Goal: Task Accomplishment & Management: Use online tool/utility

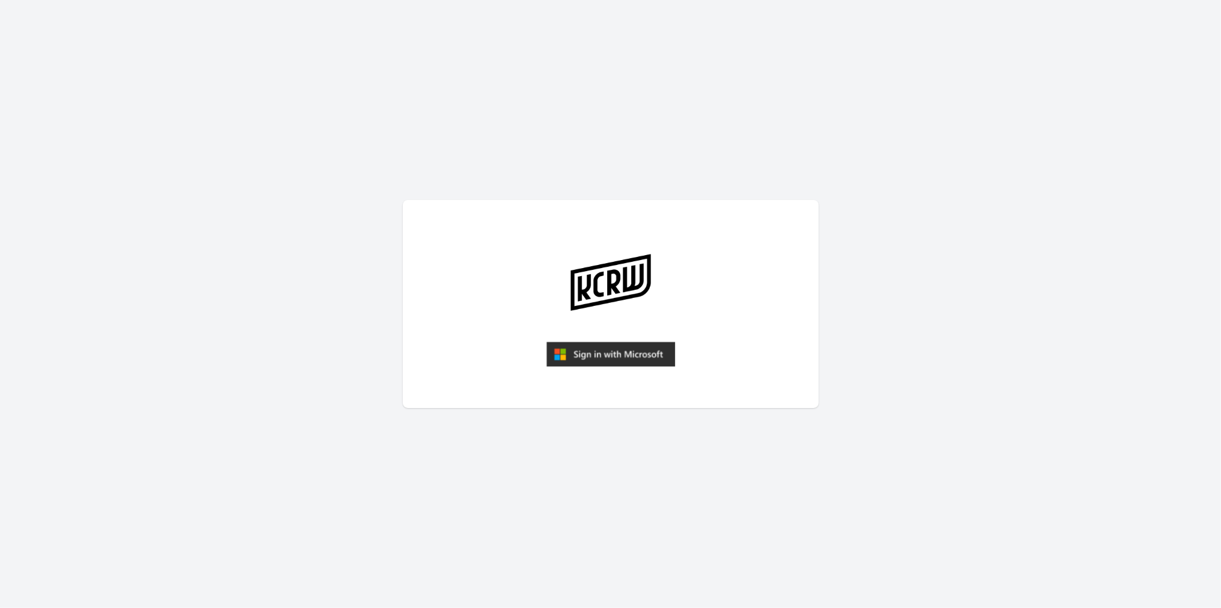
click at [619, 351] on img "submit" at bounding box center [610, 354] width 129 height 25
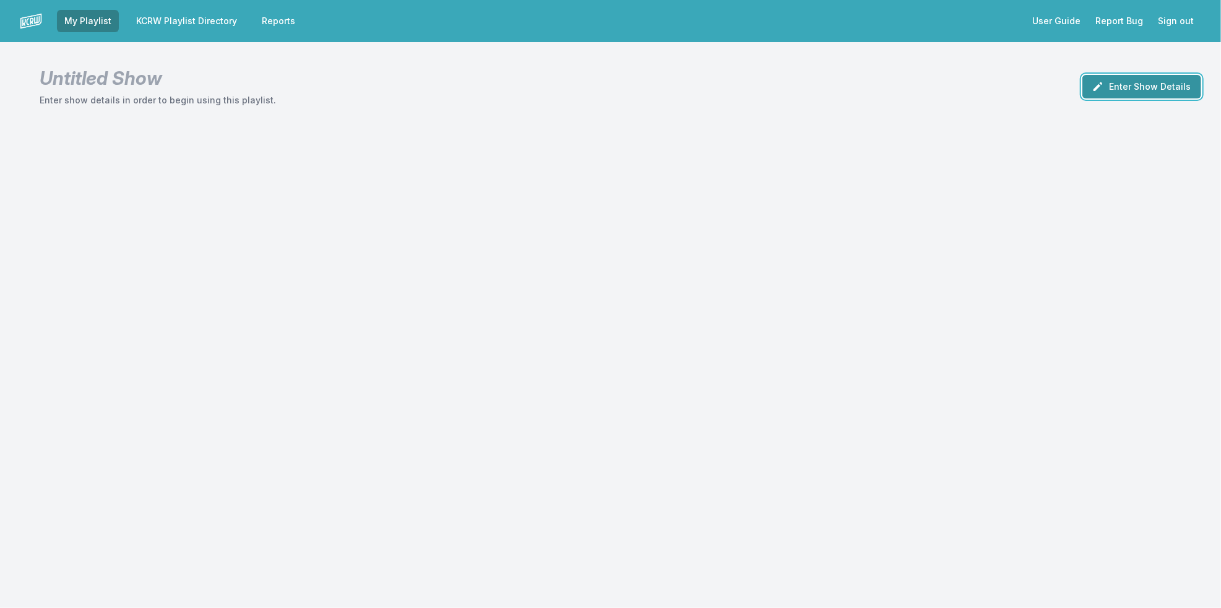
click at [1104, 88] on icon "button" at bounding box center [1098, 86] width 12 height 12
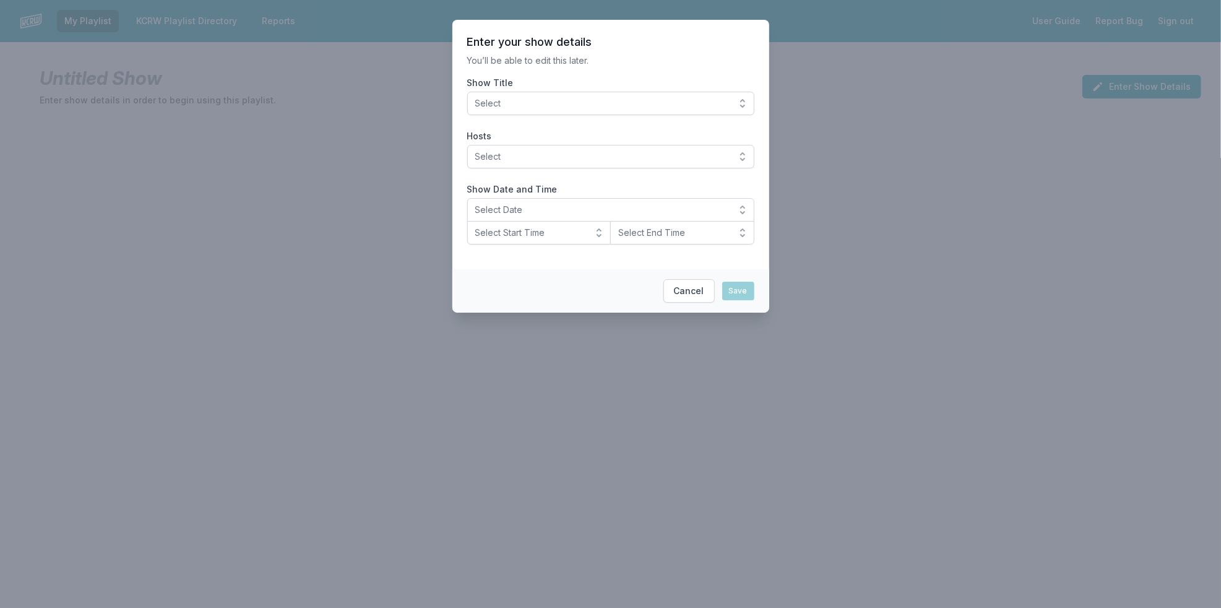
click at [627, 109] on span "Select" at bounding box center [602, 103] width 254 height 12
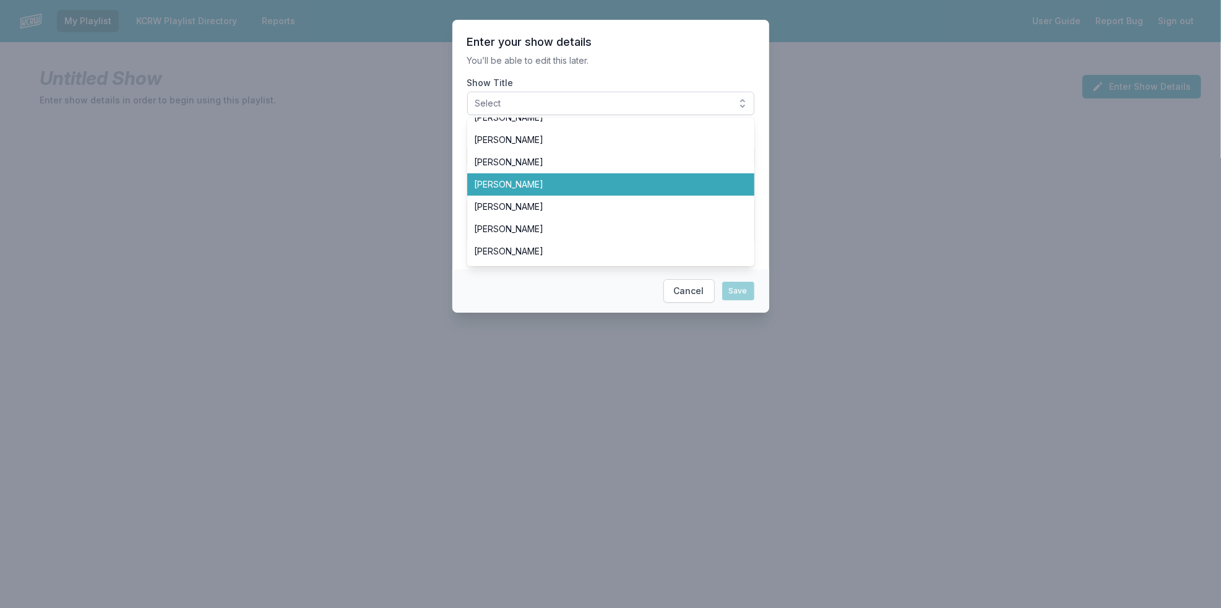
scroll to position [206, 0]
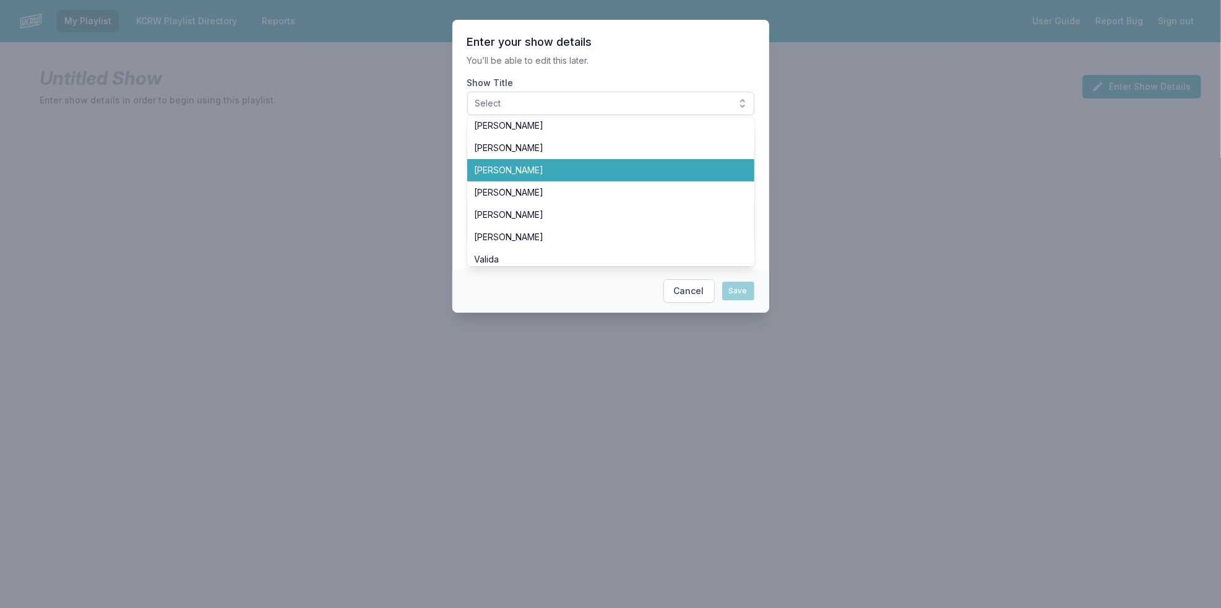
click at [663, 164] on span "[PERSON_NAME]" at bounding box center [603, 170] width 257 height 12
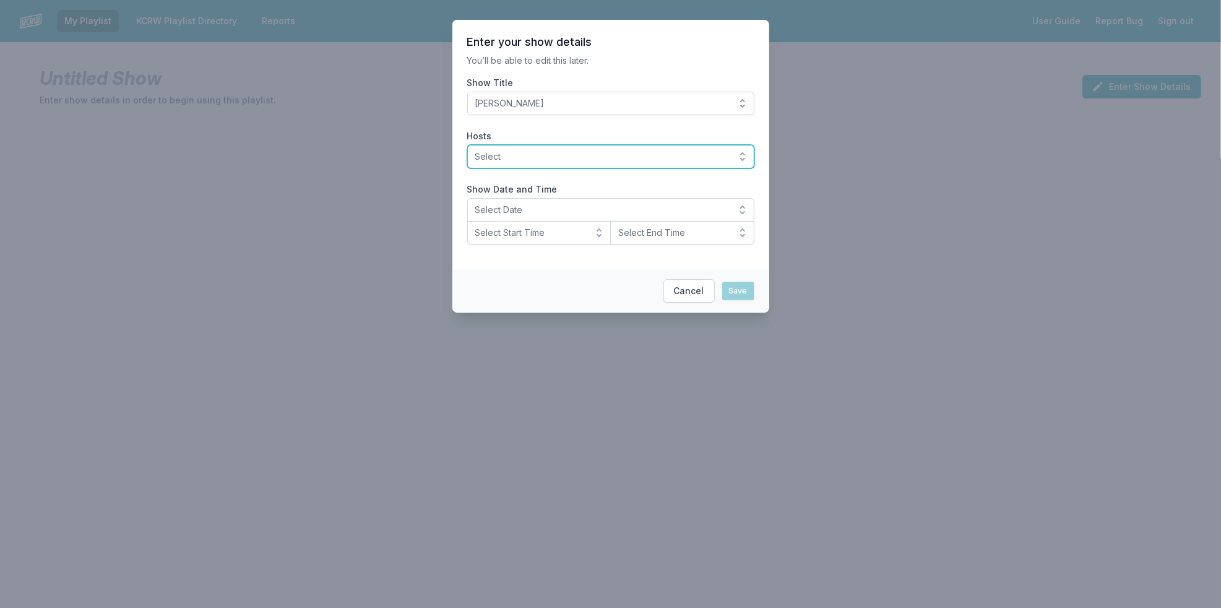
click at [669, 160] on span "Select" at bounding box center [602, 156] width 254 height 12
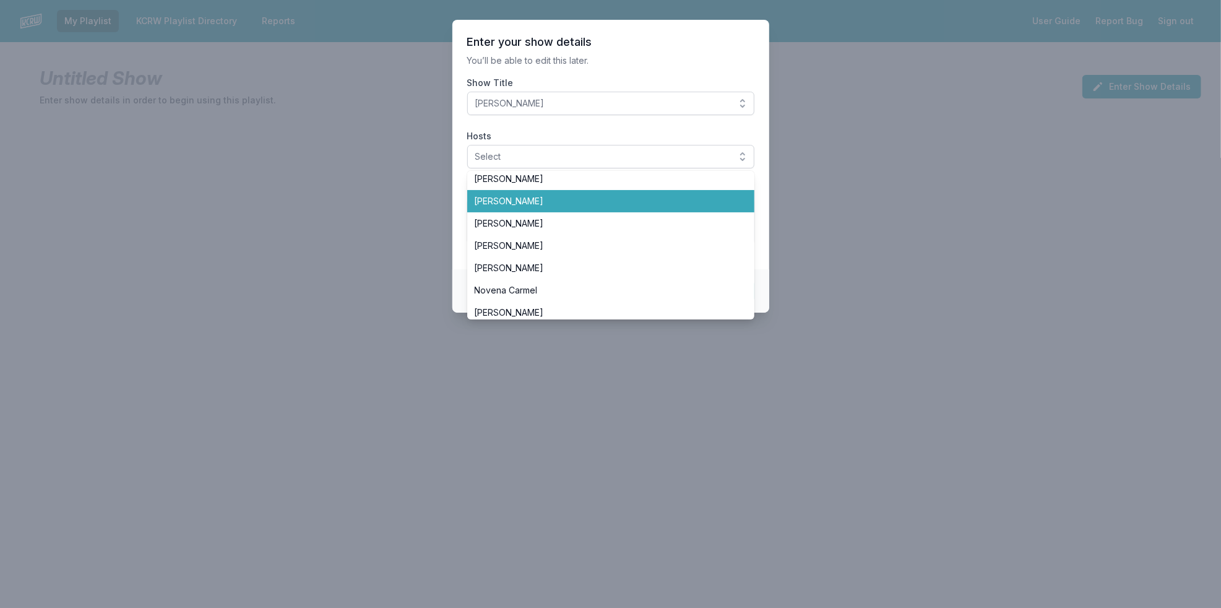
click at [671, 210] on li "[PERSON_NAME]" at bounding box center [610, 201] width 287 height 22
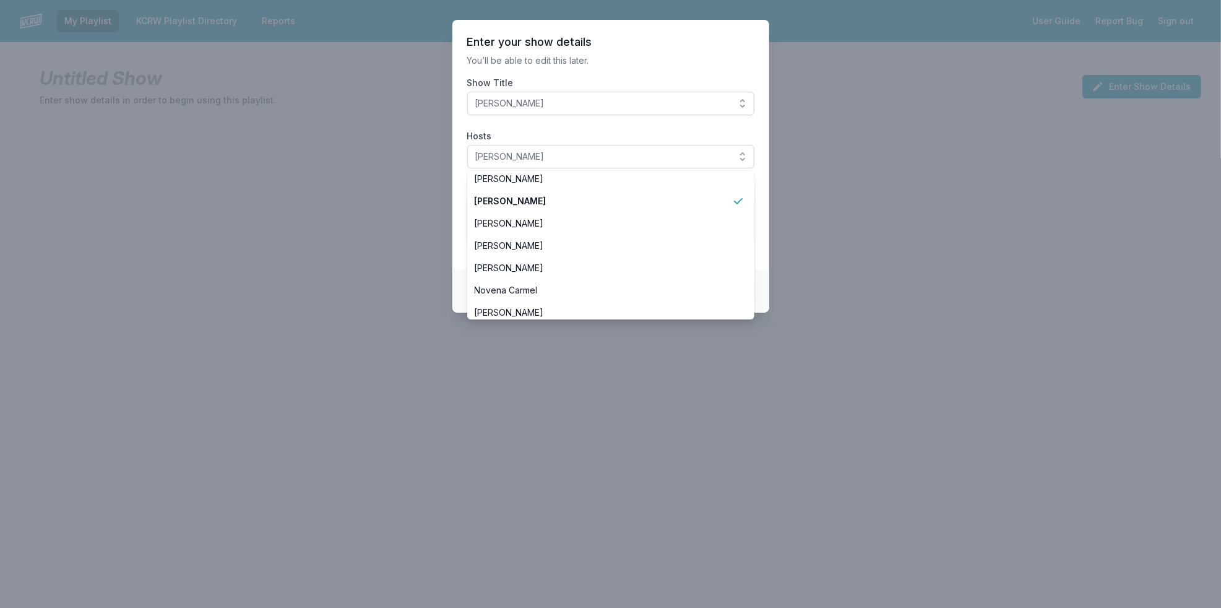
click at [459, 205] on section "Enter your show details You’ll be able to edit this later. Show Title Jeremy So…" at bounding box center [610, 144] width 317 height 249
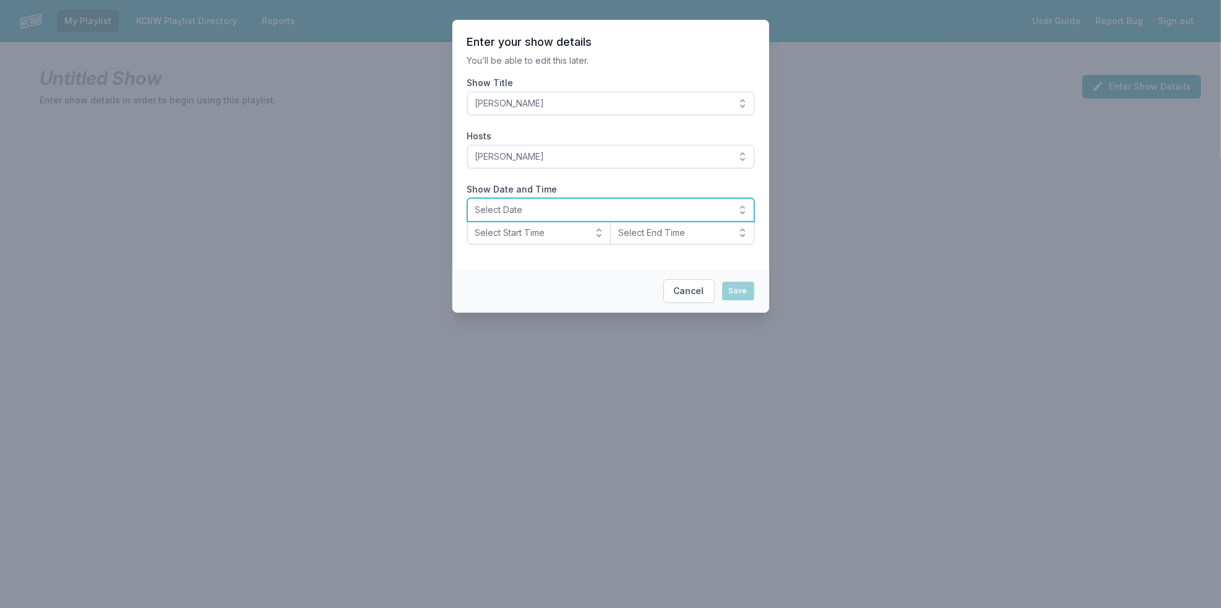
click at [501, 212] on span "Select Date" at bounding box center [602, 210] width 254 height 12
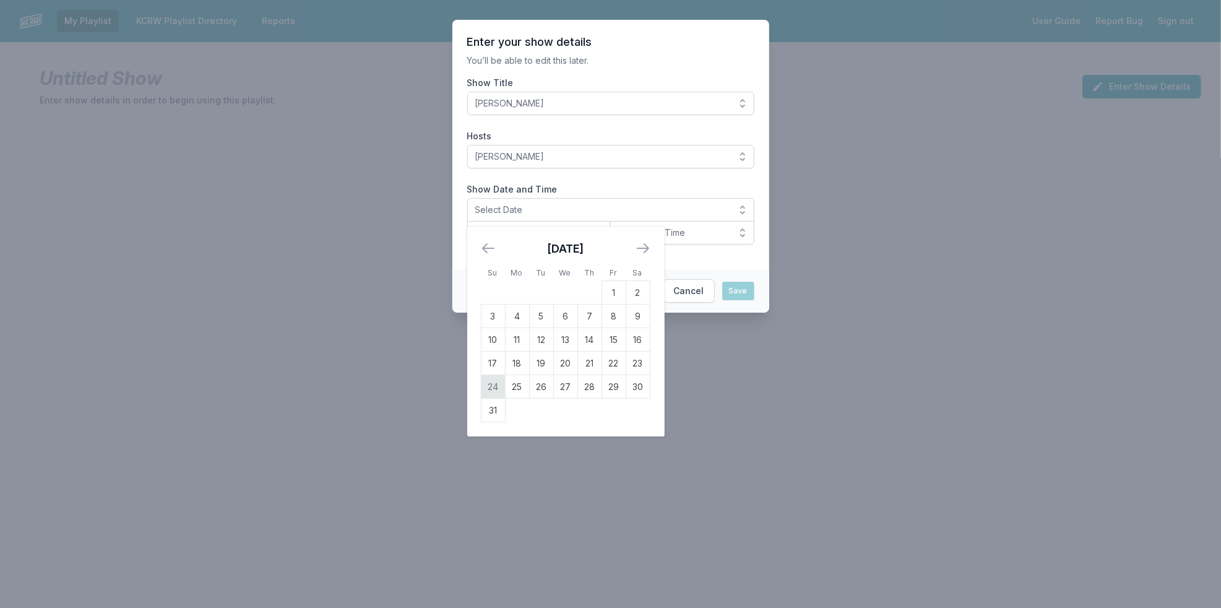
click at [495, 388] on td "24" at bounding box center [493, 387] width 24 height 24
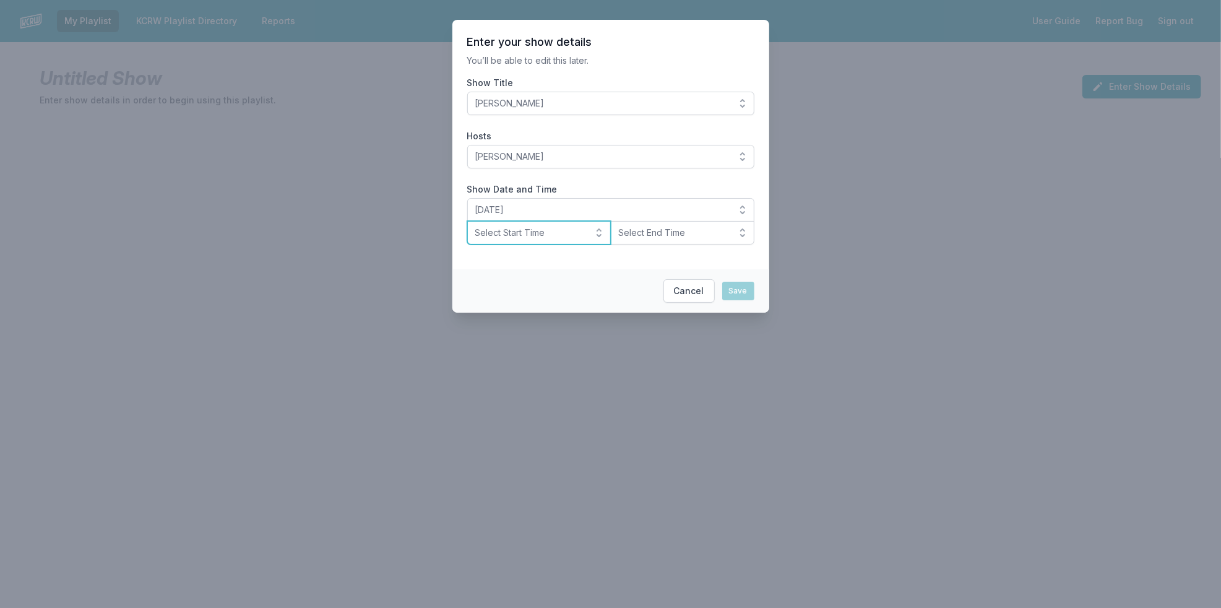
click at [549, 225] on button "Select Start Time" at bounding box center [539, 233] width 144 height 24
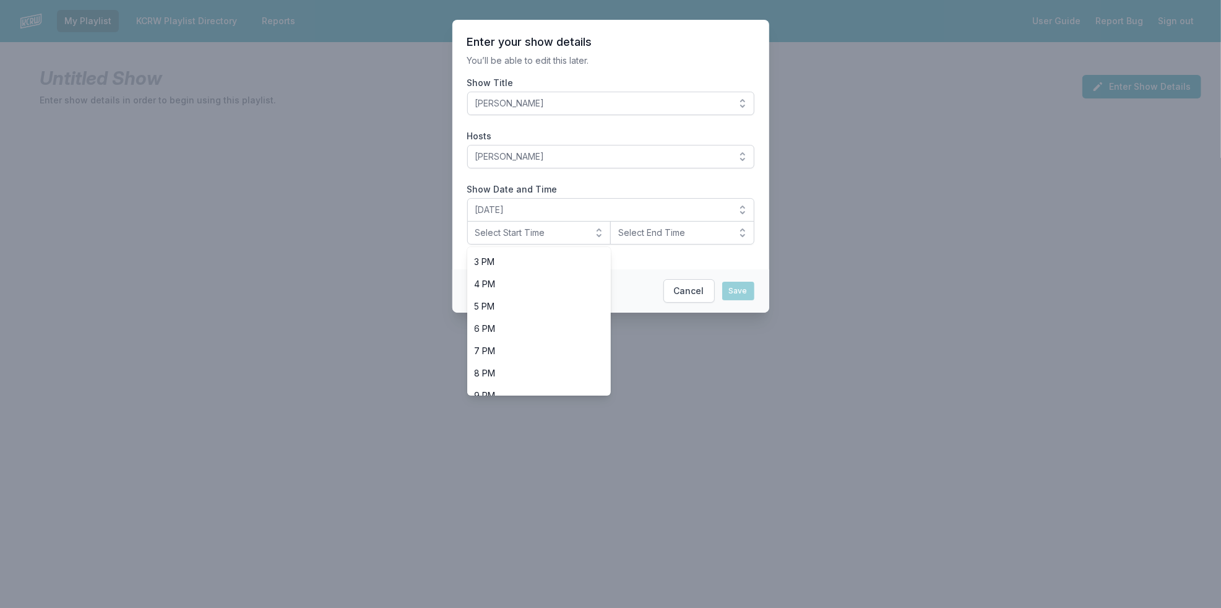
scroll to position [343, 0]
click at [565, 317] on span "6 PM" at bounding box center [532, 318] width 114 height 12
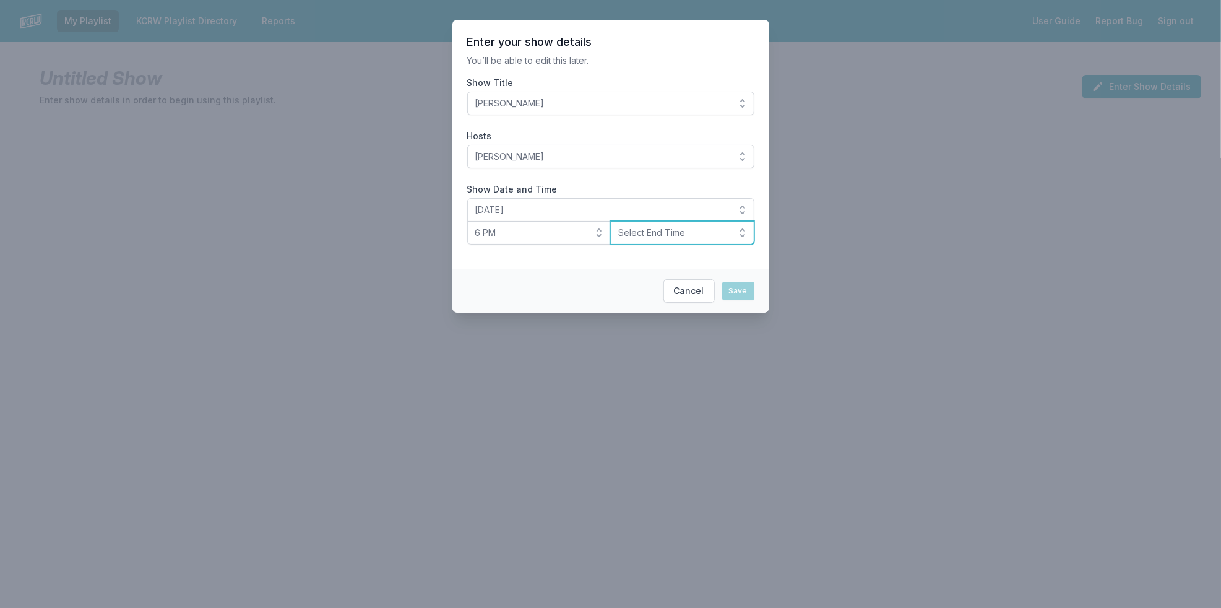
drag, startPoint x: 692, startPoint y: 225, endPoint x: 691, endPoint y: 232, distance: 7.5
click at [692, 228] on button "Select End Time" at bounding box center [682, 233] width 144 height 24
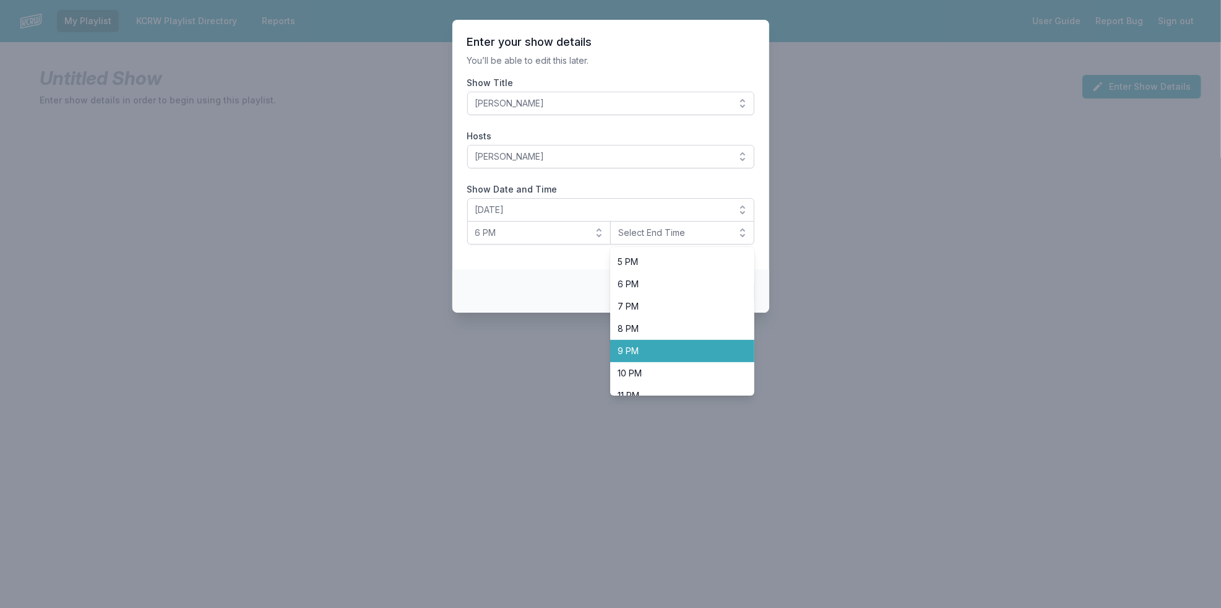
scroll to position [390, 0]
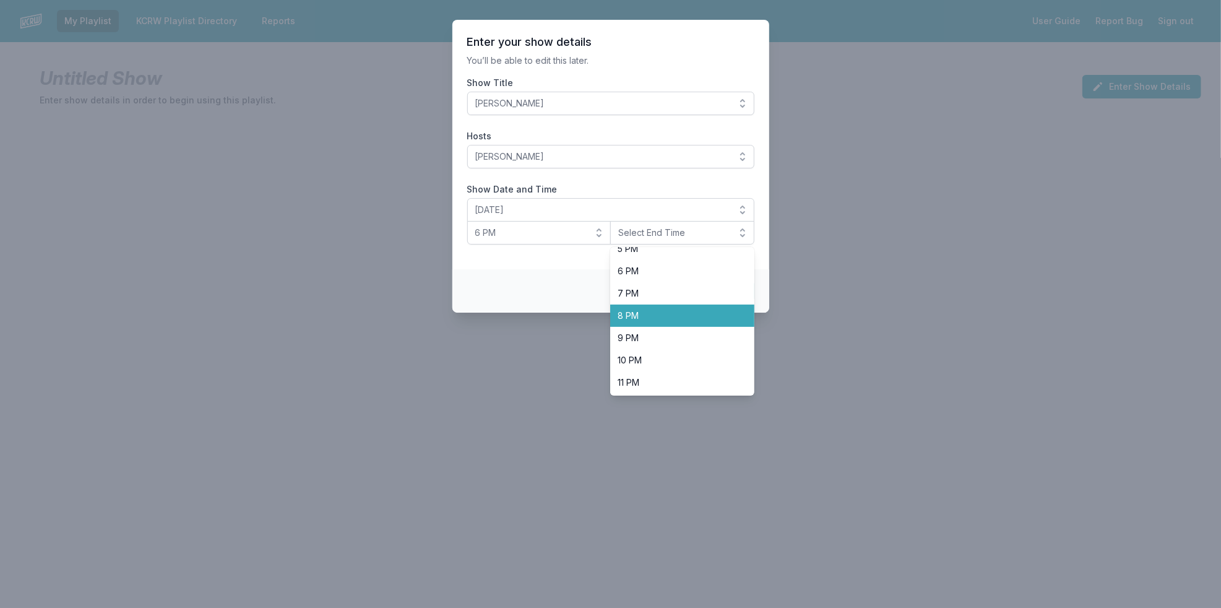
click at [700, 322] on span "8 PM" at bounding box center [675, 315] width 114 height 12
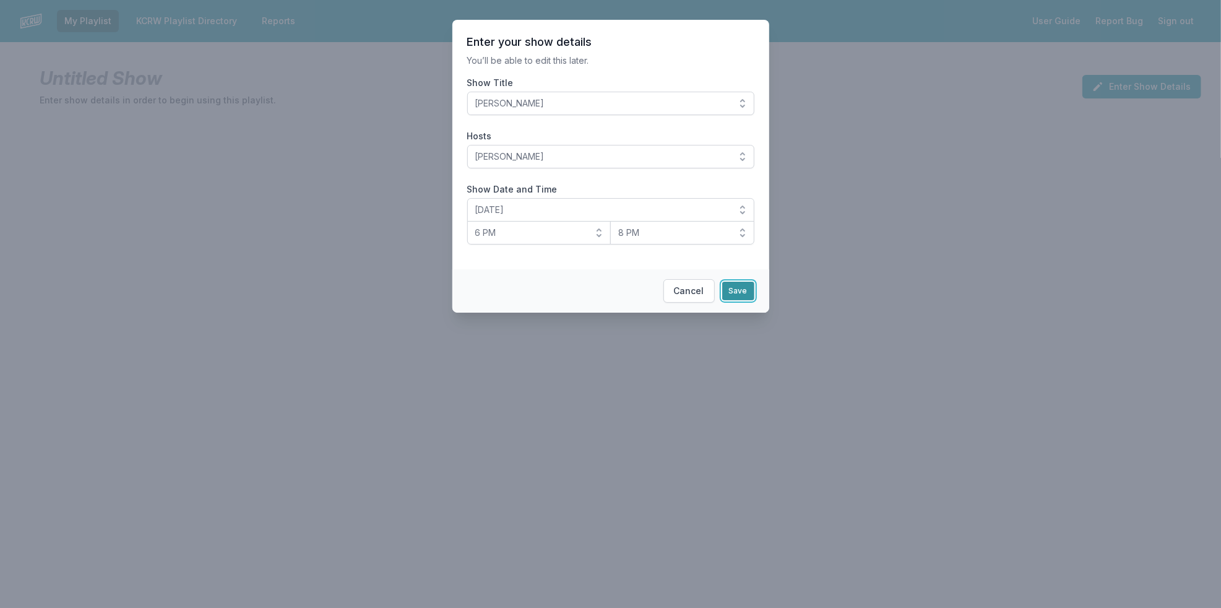
click at [739, 291] on button "Save" at bounding box center [738, 291] width 32 height 19
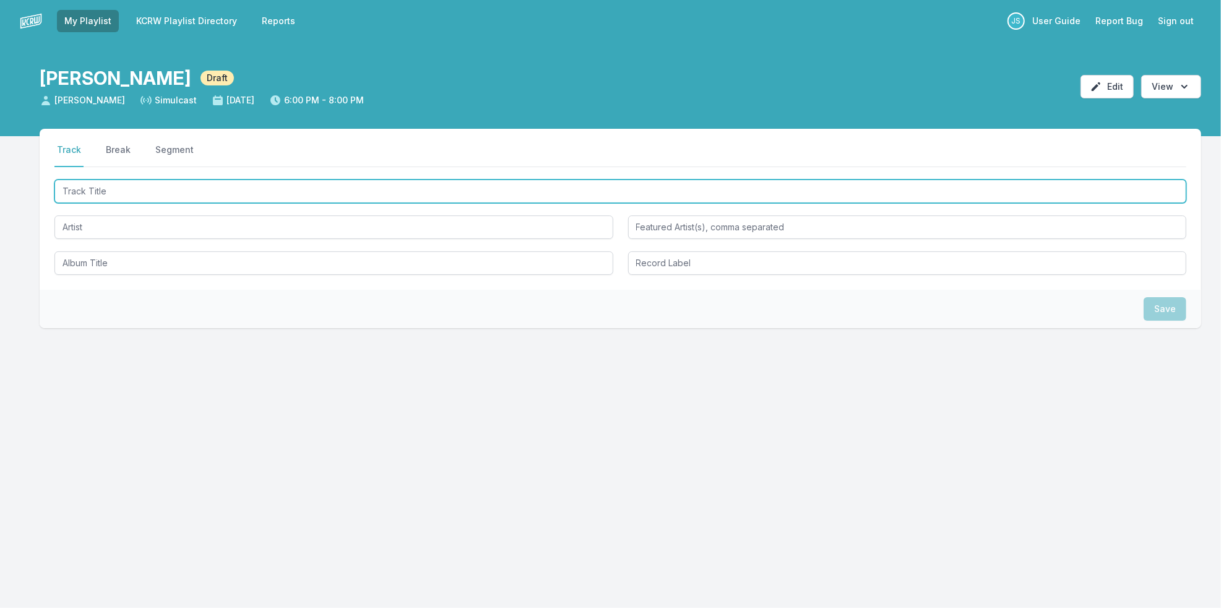
click at [254, 196] on input "Track Title" at bounding box center [620, 191] width 1132 height 24
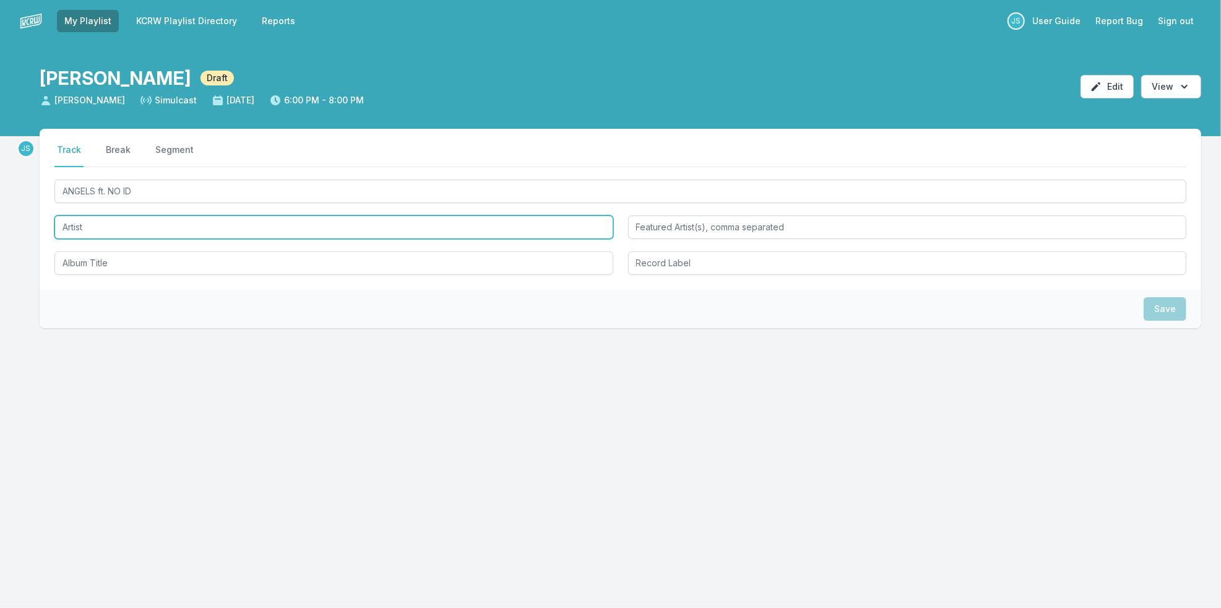
type input "ANGELS"
type input "NO ID"
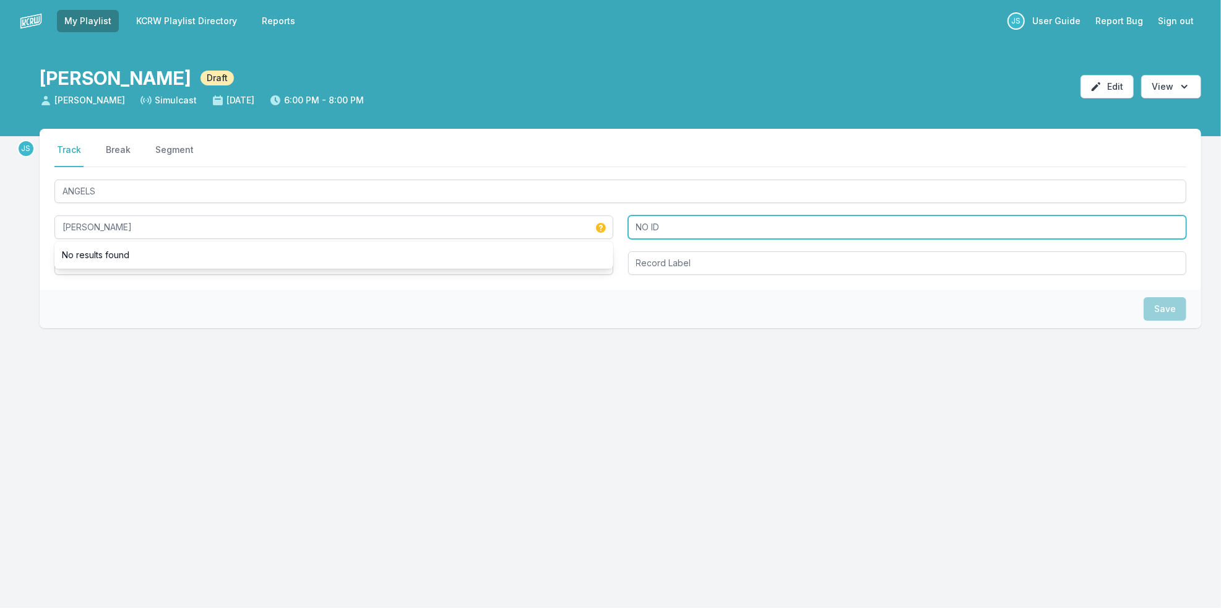
type input "[PERSON_NAME]"
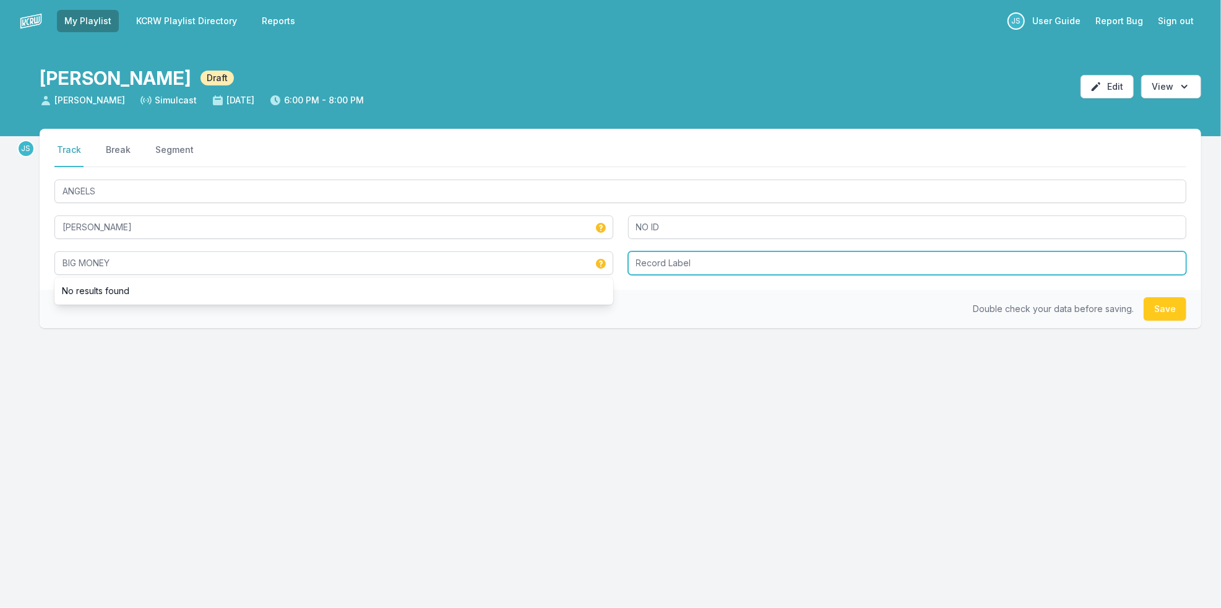
type input "BIG MONEY"
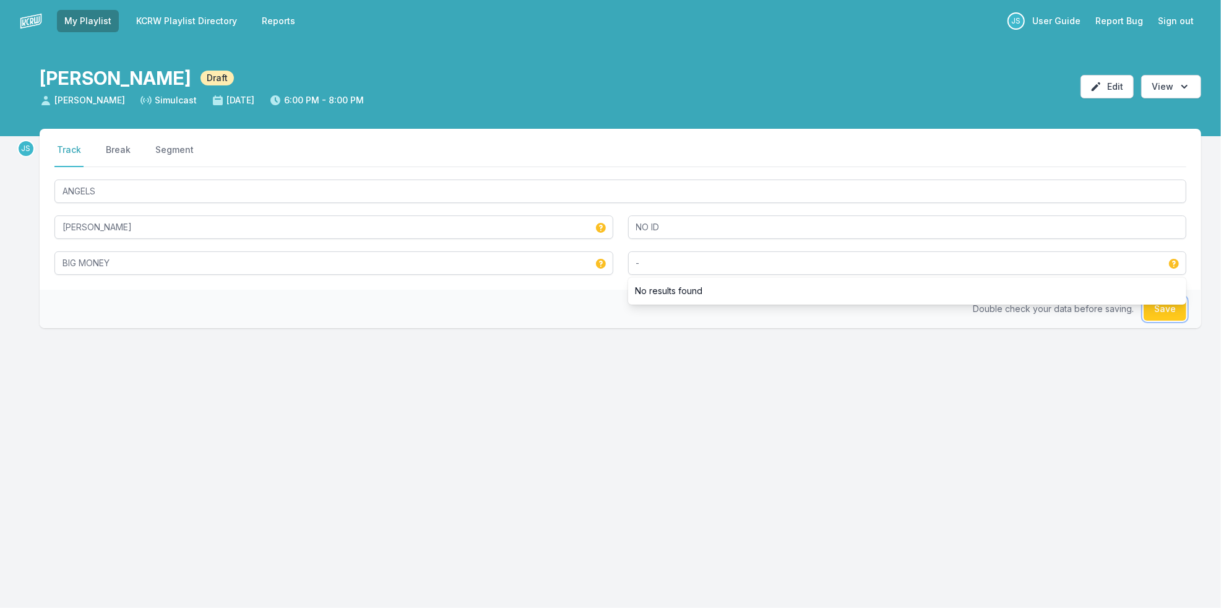
type input "-"
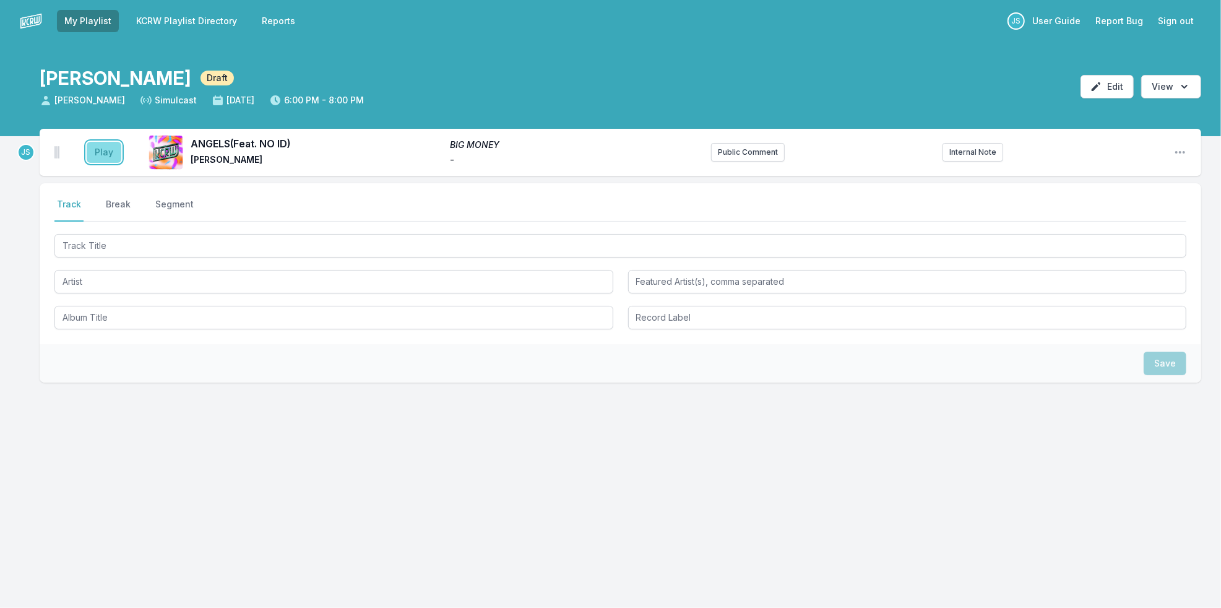
click at [112, 157] on button "Play" at bounding box center [104, 152] width 35 height 21
